Goal: Transaction & Acquisition: Purchase product/service

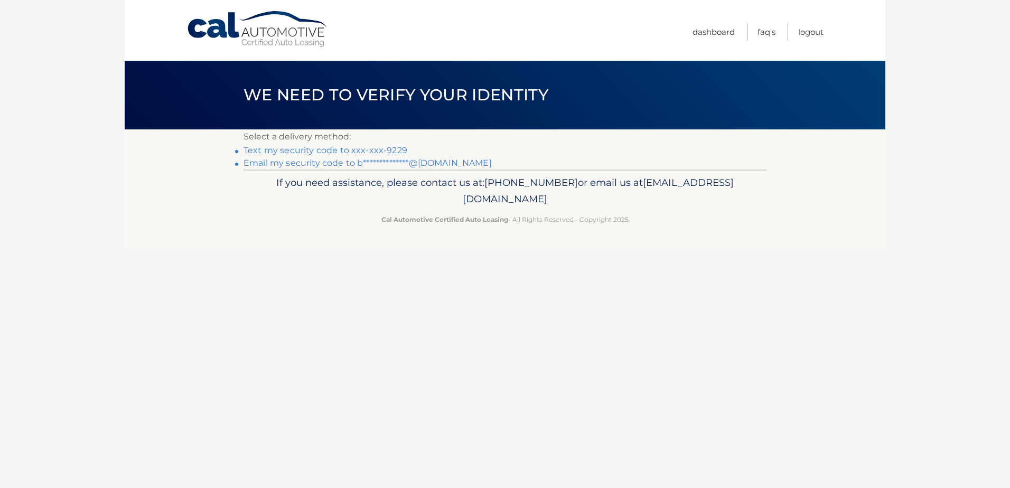
drag, startPoint x: 0, startPoint y: 0, endPoint x: 357, endPoint y: 150, distance: 387.2
click at [357, 150] on link "Text my security code to xxx-xxx-9229" at bounding box center [326, 150] width 164 height 10
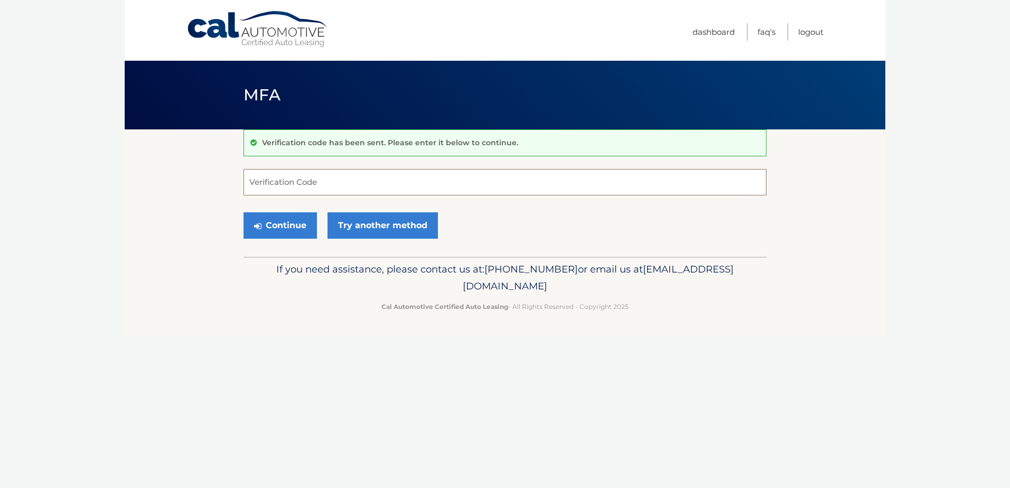
click at [349, 185] on input "Verification Code" at bounding box center [505, 182] width 523 height 26
type input "632008"
click at [282, 226] on button "Continue" at bounding box center [280, 225] width 73 height 26
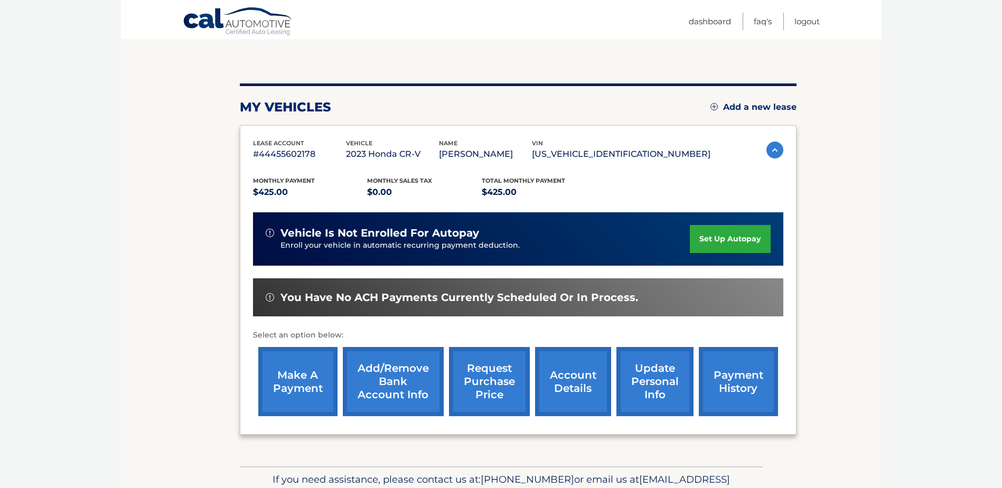
scroll to position [106, 0]
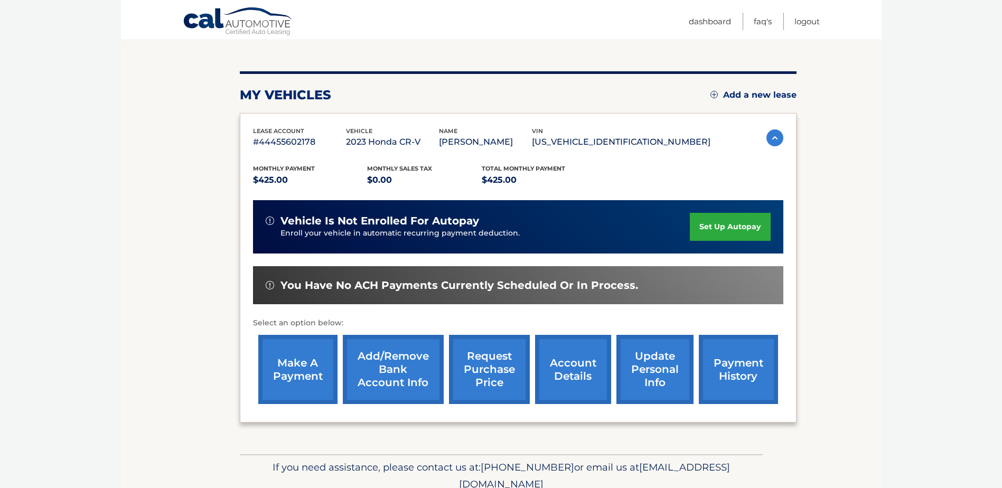
click at [300, 367] on link "make a payment" at bounding box center [297, 369] width 79 height 69
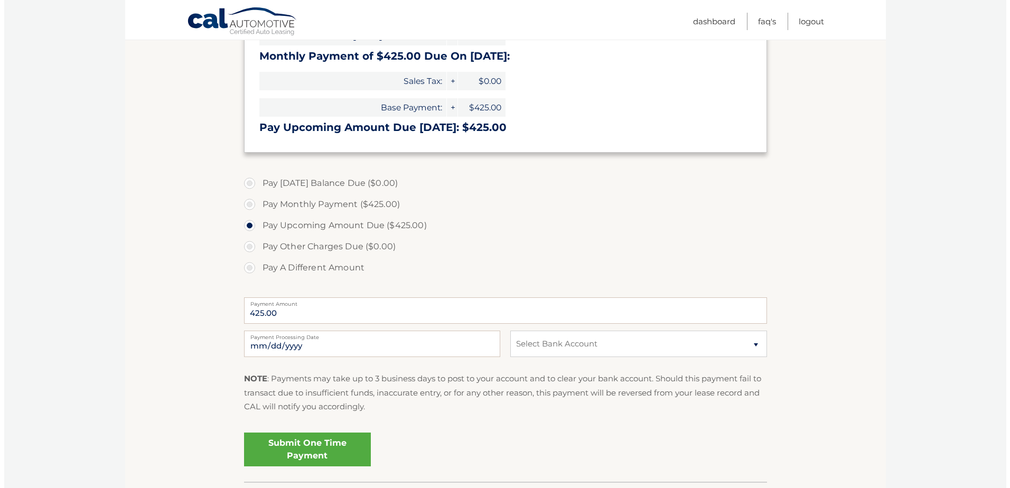
scroll to position [211, 0]
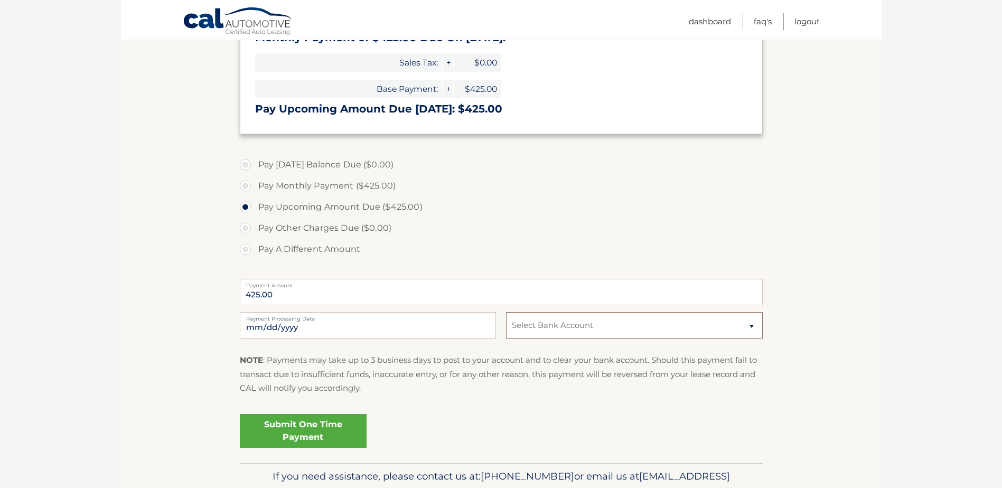
click at [754, 329] on select "Select Bank Account Checking SANTANDER *****2149 Checking SANTANDER *****9497" at bounding box center [634, 325] width 256 height 26
select select "ZjZlY2U5ZDMtMjcyYy00OTY0LTk2YzUtOTkzZGQ2YTY1Mzk2"
click at [506, 312] on select "Select Bank Account Checking SANTANDER *****2149 Checking SANTANDER *****9497" at bounding box center [634, 325] width 256 height 26
click at [609, 409] on fieldset "Pay Today's Balance Due ($0.00) Pay Monthly Payment ($425.00) Pay Upcoming Amou…" at bounding box center [501, 307] width 523 height 312
click at [300, 435] on link "Submit One Time Payment" at bounding box center [303, 431] width 127 height 34
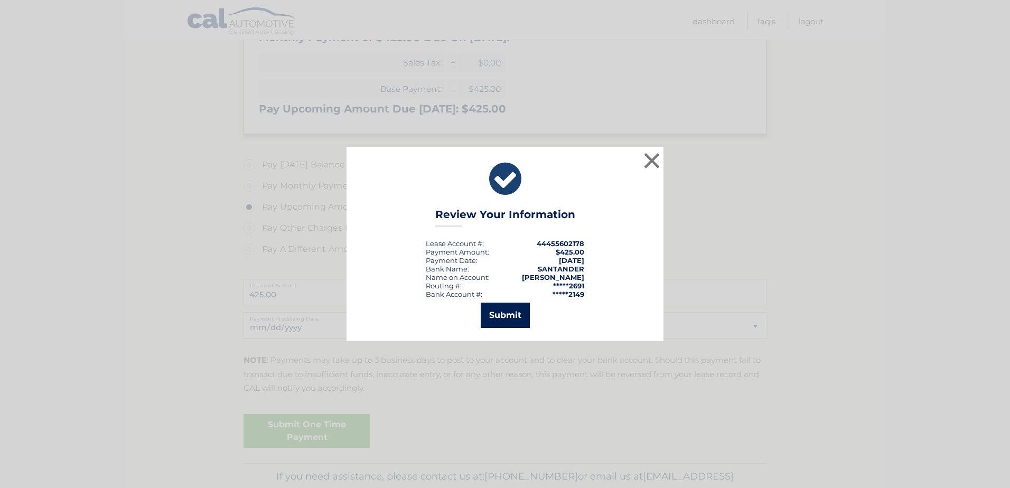
click at [492, 313] on button "Submit" at bounding box center [505, 315] width 49 height 25
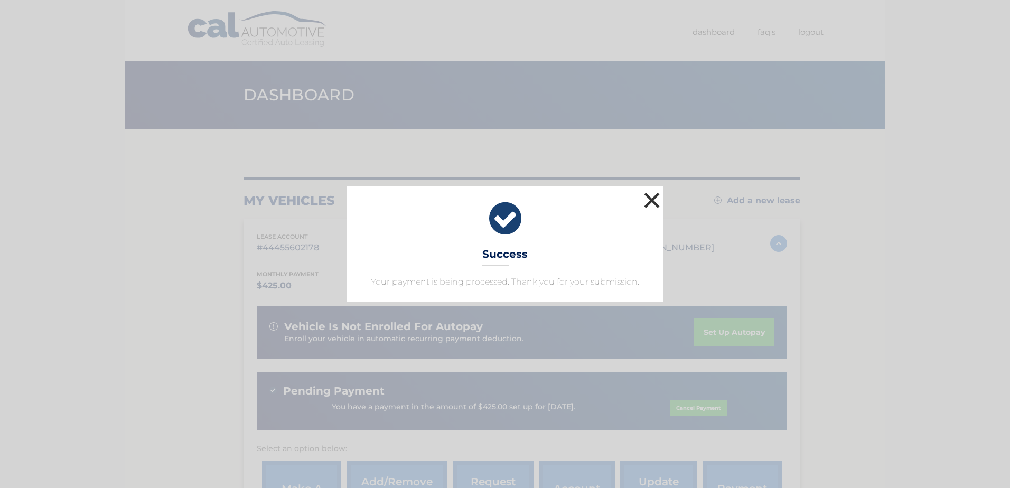
click at [650, 199] on button "×" at bounding box center [651, 200] width 21 height 21
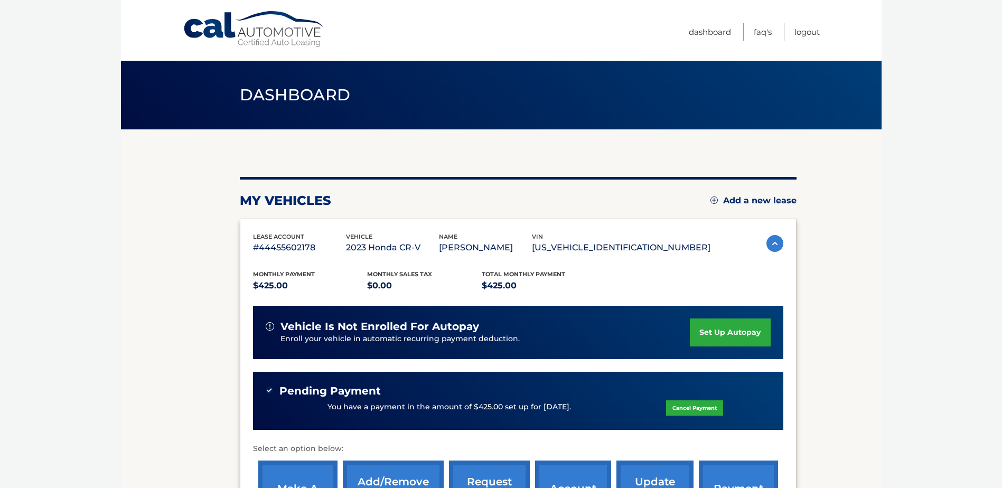
click at [114, 260] on body "Cal Automotive Menu Dashboard FAQ's Logout" at bounding box center [501, 244] width 1002 height 488
drag, startPoint x: 805, startPoint y: 34, endPoint x: 782, endPoint y: 32, distance: 23.3
click at [805, 33] on link "Logout" at bounding box center [807, 31] width 25 height 17
